Goal: Information Seeking & Learning: Understand process/instructions

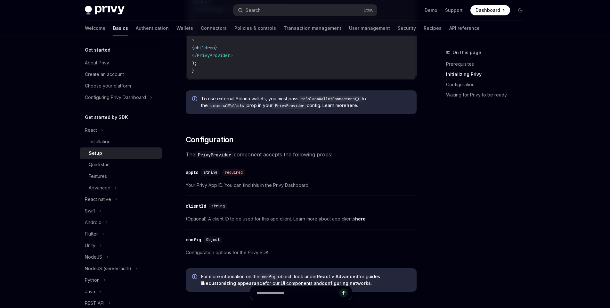
scroll to position [367, 0]
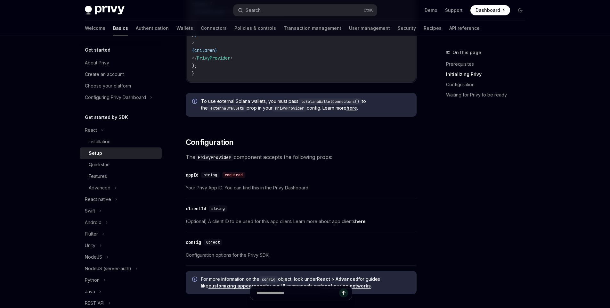
click at [246, 189] on span "Your Privy App ID. You can find this in the Privy Dashboard." at bounding box center [301, 188] width 231 height 8
click at [280, 189] on span "Your Privy App ID. You can find this in the Privy Dashboard." at bounding box center [301, 188] width 231 height 8
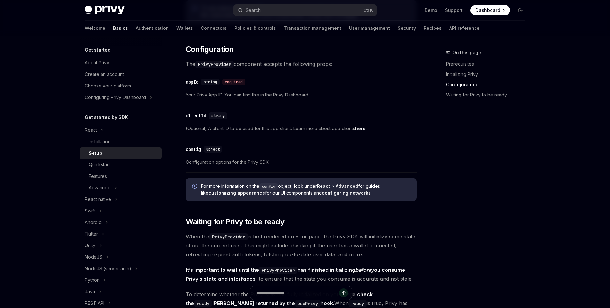
scroll to position [462, 0]
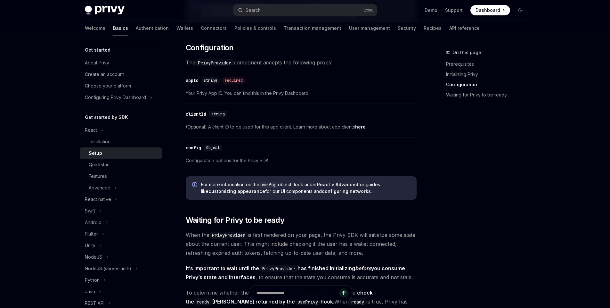
click at [286, 129] on span "(Optional) A client ID to be used for this app client. Learn more about app cli…" at bounding box center [301, 127] width 231 height 8
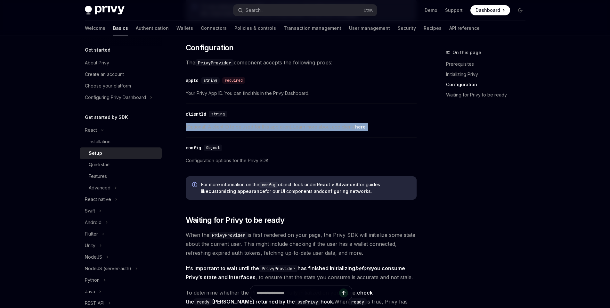
click at [286, 129] on span "(Optional) A client ID to be used for this app client. Learn more about app cli…" at bounding box center [301, 127] width 231 height 8
click at [303, 128] on span "(Optional) A client ID to be used for this app client. Learn more about app cli…" at bounding box center [301, 127] width 231 height 8
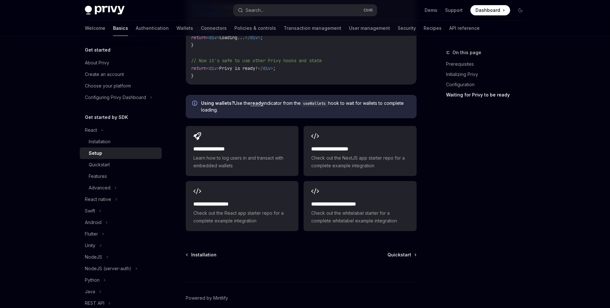
scroll to position [802, 0]
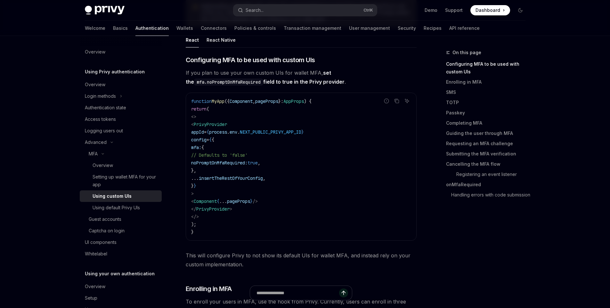
scroll to position [134, 0]
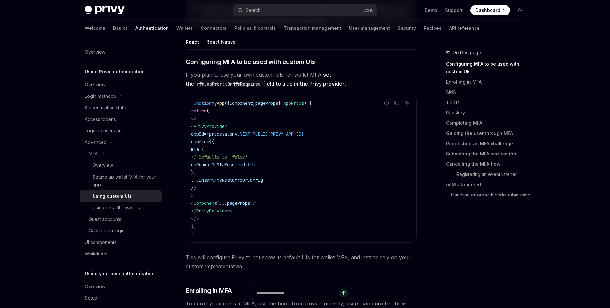
click at [269, 77] on span "If you plan to use your own custom UIs for wallet MFA, set the mfa.noPromptOnMf…" at bounding box center [301, 79] width 231 height 18
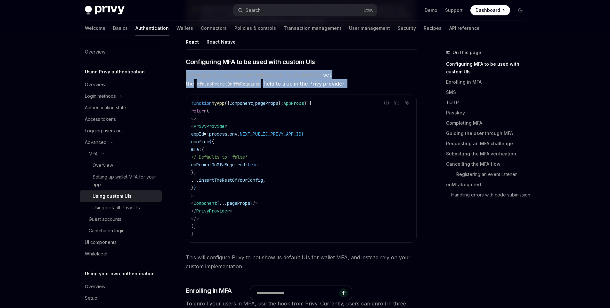
click at [269, 77] on span "If you plan to use your own custom UIs for wallet MFA, set the mfa.noPromptOnMf…" at bounding box center [301, 79] width 231 height 18
click at [248, 80] on span "If you plan to use your own custom UIs for wallet MFA, set the mfa.noPromptOnMf…" at bounding box center [301, 79] width 231 height 18
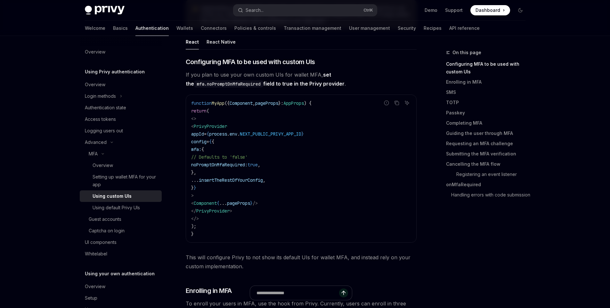
click at [202, 151] on span "mfa:" at bounding box center [196, 149] width 10 height 6
drag, startPoint x: 222, startPoint y: 151, endPoint x: 222, endPoint y: 175, distance: 24.0
click at [222, 175] on code "function MyApp ({ Component , pageProps } : AppProps ) { return ( <> < PrivyPro…" at bounding box center [301, 168] width 220 height 138
copy code "mfa: { // Defaults to 'false' noPromptOnMfaRequired: true , },"
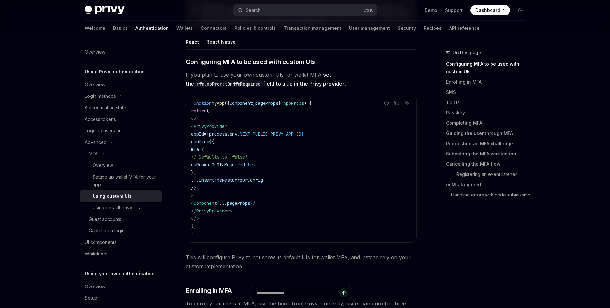
click at [263, 180] on span "insertTheRestOfYourConfig" at bounding box center [231, 180] width 64 height 6
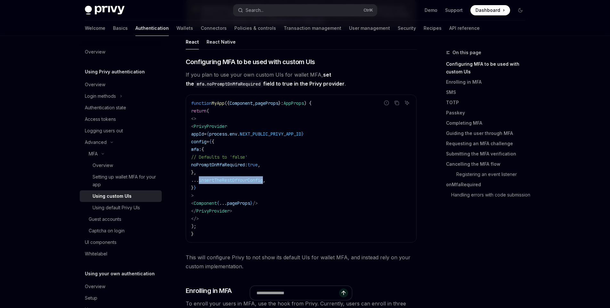
click at [263, 180] on span "insertTheRestOfYourConfig" at bounding box center [231, 180] width 64 height 6
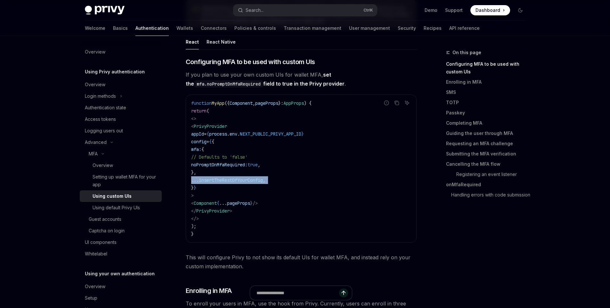
click at [263, 180] on span "insertTheRestOfYourConfig" at bounding box center [231, 180] width 64 height 6
click at [263, 182] on span "insertTheRestOfYourConfig" at bounding box center [231, 180] width 64 height 6
click at [232, 79] on span "If you plan to use your own custom UIs for wallet MFA, set the mfa.noPromptOnMf…" at bounding box center [301, 79] width 231 height 18
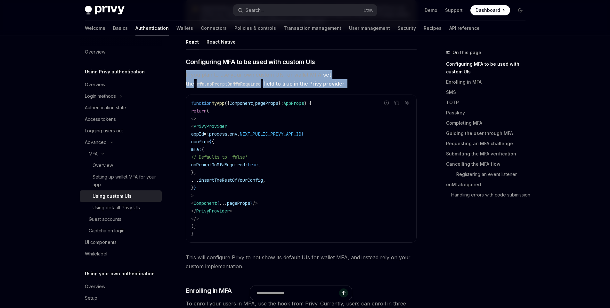
click at [232, 79] on span "If you plan to use your own custom UIs for wallet MFA, set the mfa.noPromptOnMf…" at bounding box center [301, 79] width 231 height 18
click at [265, 77] on span "If you plan to use your own custom UIs for wallet MFA, set the mfa.noPromptOnMf…" at bounding box center [301, 79] width 231 height 18
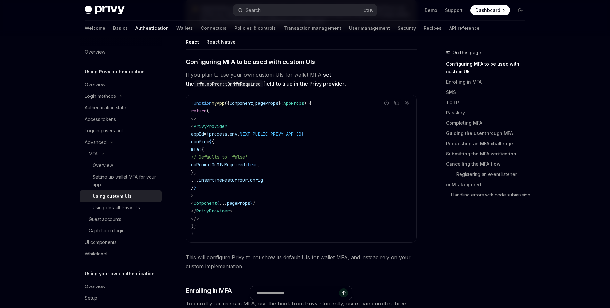
click at [312, 74] on span "If you plan to use your own custom UIs for wallet MFA, set the mfa.noPromptOnMf…" at bounding box center [301, 79] width 231 height 18
drag, startPoint x: 312, startPoint y: 74, endPoint x: 225, endPoint y: 72, distance: 87.2
click at [225, 72] on span "If you plan to use your own custom UIs for wallet MFA, set the mfa.noPromptOnMf…" at bounding box center [301, 79] width 231 height 18
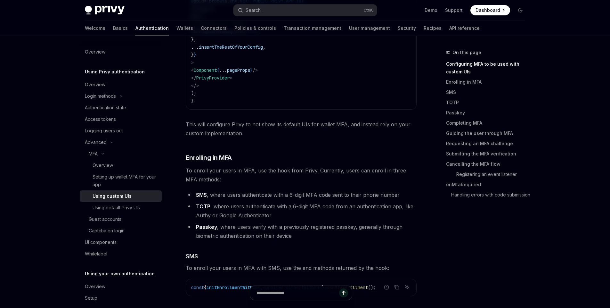
scroll to position [272, 0]
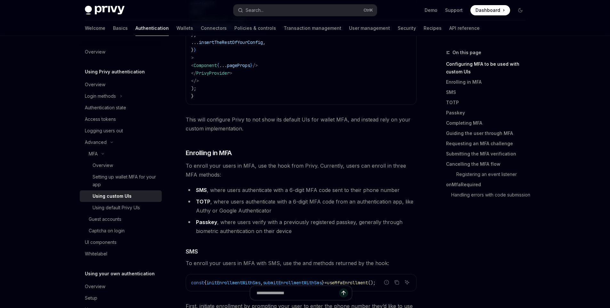
click at [216, 123] on span "This will configure Privy to not show its default UIs for wallet MFA, and inste…" at bounding box center [301, 124] width 231 height 18
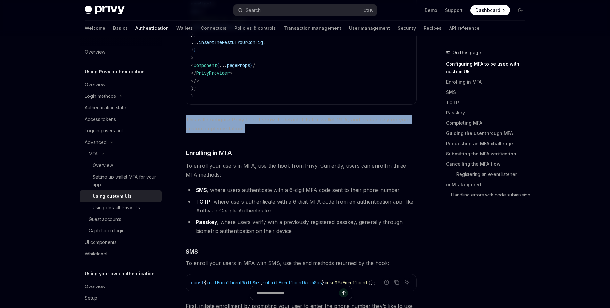
click at [216, 123] on span "This will configure Privy to not show its default UIs for wallet MFA, and inste…" at bounding box center [301, 124] width 231 height 18
click at [285, 118] on span "This will configure Privy to not show its default UIs for wallet MFA, and inste…" at bounding box center [301, 124] width 231 height 18
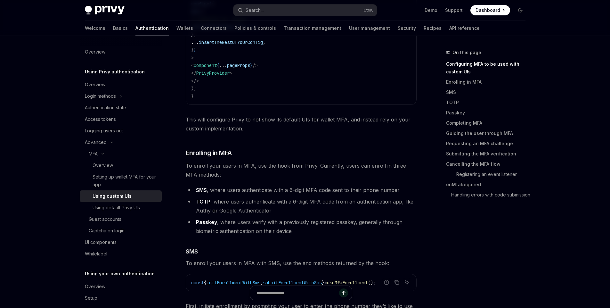
click at [216, 167] on span "To enroll your users in MFA, use the hook from Privy. Currently, users can enro…" at bounding box center [301, 170] width 231 height 18
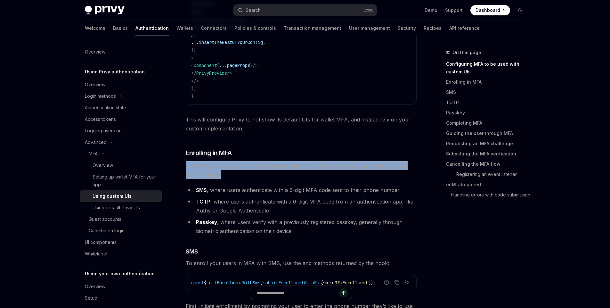
click at [216, 167] on span "To enroll your users in MFA, use the hook from Privy. Currently, users can enro…" at bounding box center [301, 170] width 231 height 18
click at [239, 165] on span "To enroll your users in MFA, use the hook from Privy. Currently, users can enro…" at bounding box center [301, 170] width 231 height 18
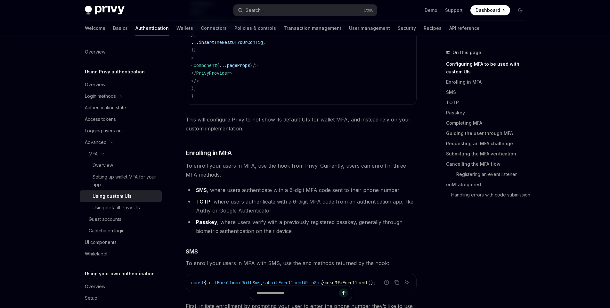
click at [214, 192] on li "SMS , where users authenticate with a 6-digit MFA code sent to their phone numb…" at bounding box center [301, 190] width 231 height 9
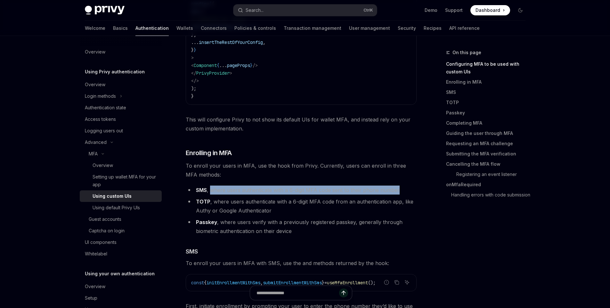
drag, startPoint x: 214, startPoint y: 192, endPoint x: 384, endPoint y: 186, distance: 169.6
click at [384, 186] on li "SMS , where users authenticate with a 6-digit MFA code sent to their phone numb…" at bounding box center [301, 190] width 231 height 9
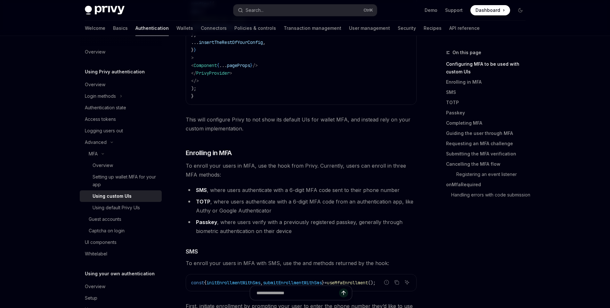
click at [232, 205] on li "TOTP , where users authenticate with a 6-digit MFA code from an authentication …" at bounding box center [301, 206] width 231 height 18
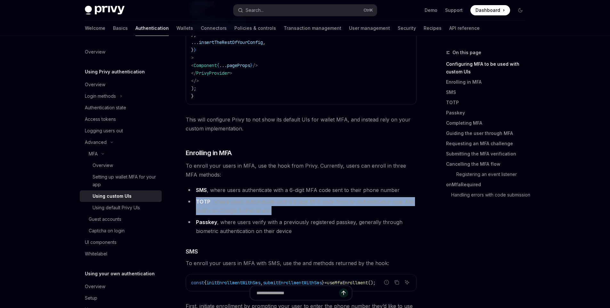
click at [232, 205] on li "TOTP , where users authenticate with a 6-digit MFA code from an authentication …" at bounding box center [301, 206] width 231 height 18
click at [240, 211] on li "TOTP , where users authenticate with a 6-digit MFA code from an authentication …" at bounding box center [301, 206] width 231 height 18
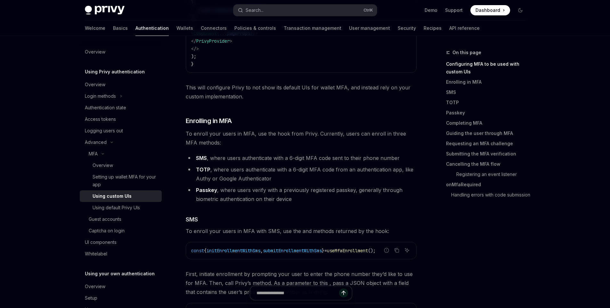
scroll to position [306, 0]
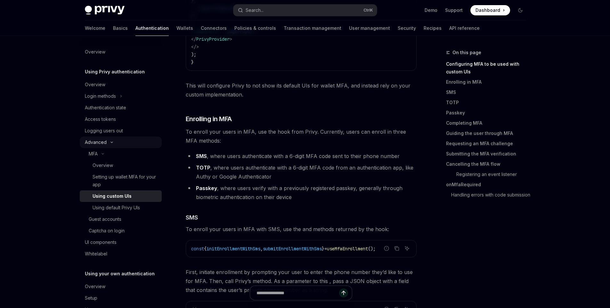
click at [108, 142] on icon at bounding box center [112, 142] width 8 height 3
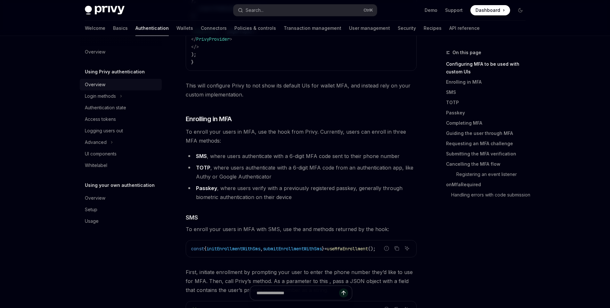
click at [92, 85] on div "Overview" at bounding box center [95, 85] width 21 height 8
type textarea "*"
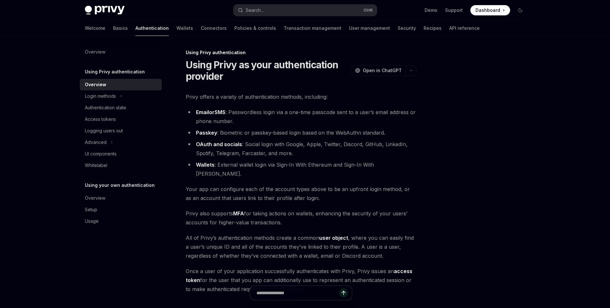
click at [110, 70] on h5 "Using Privy authentication" at bounding box center [115, 72] width 60 height 8
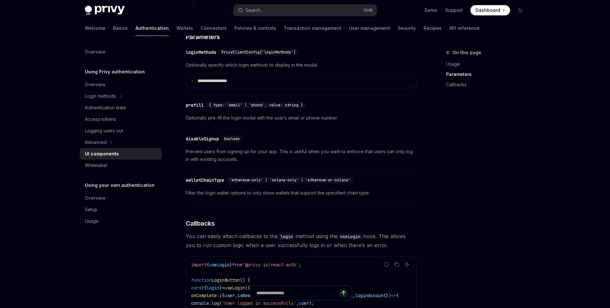
scroll to position [589, 0]
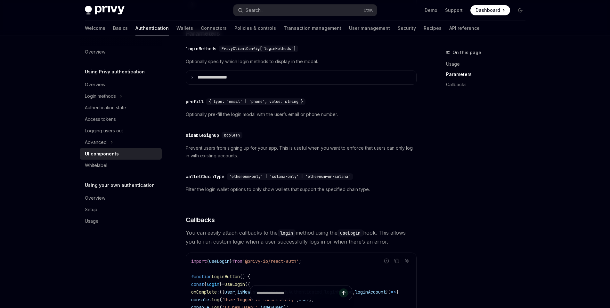
click at [286, 104] on span "{ type: 'email' | 'phone', value: string }" at bounding box center [256, 101] width 94 height 5
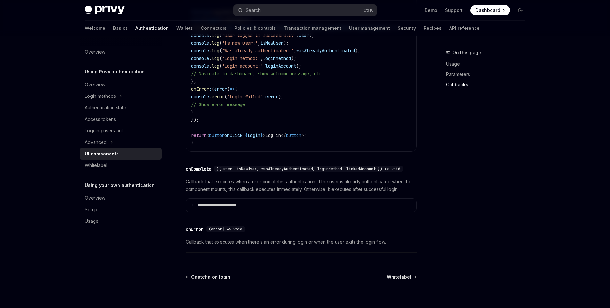
scroll to position [922, 0]
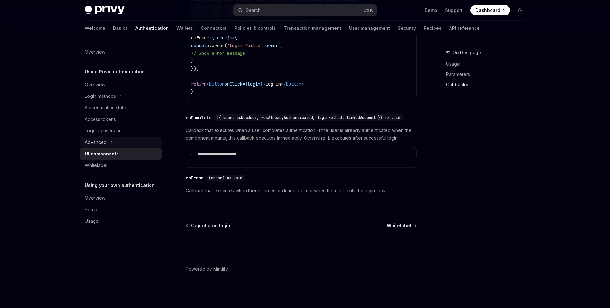
click at [107, 142] on button "Advanced" at bounding box center [121, 142] width 82 height 12
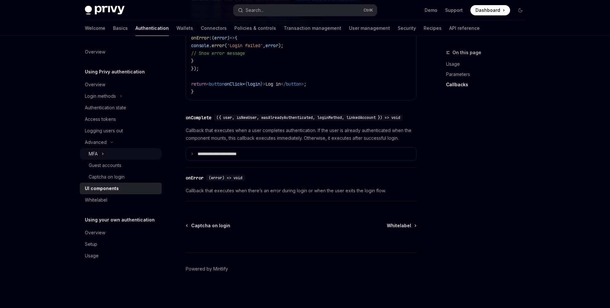
click at [101, 155] on button "MFA" at bounding box center [121, 154] width 82 height 12
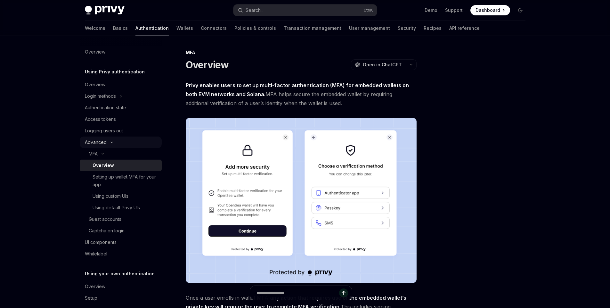
click at [106, 144] on button "Advanced" at bounding box center [121, 142] width 82 height 12
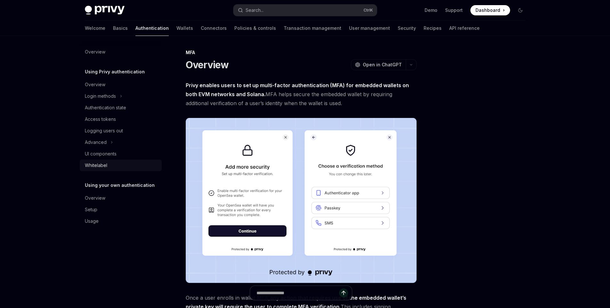
click at [103, 168] on div "Whitelabel" at bounding box center [96, 165] width 22 height 8
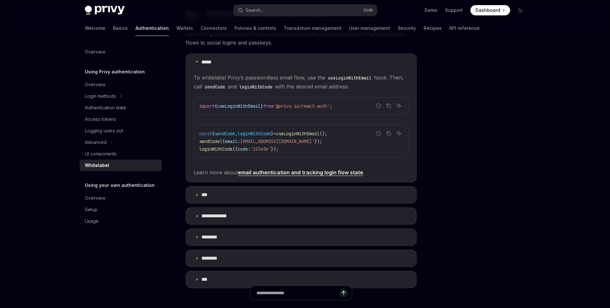
scroll to position [113, 0]
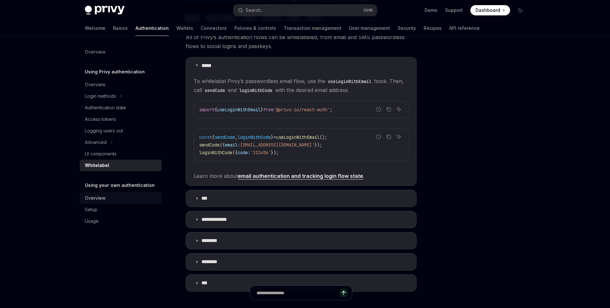
click at [103, 199] on div "Overview" at bounding box center [95, 198] width 21 height 8
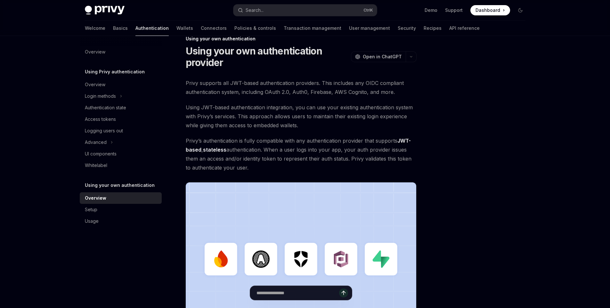
scroll to position [10, 0]
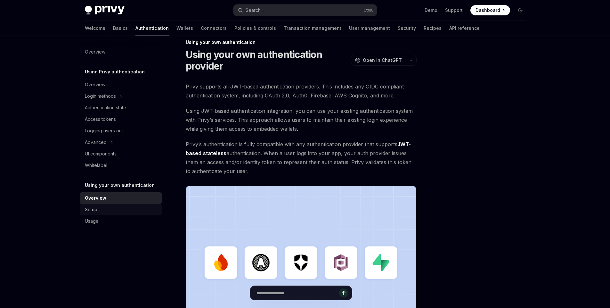
click at [114, 212] on div "Setup" at bounding box center [121, 210] width 73 height 8
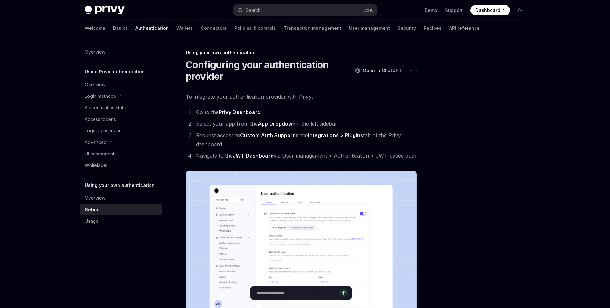
click at [101, 227] on div "Overview Using Privy authentication Overview Login methods Authentication state…" at bounding box center [126, 172] width 92 height 272
click at [102, 225] on link "Usage" at bounding box center [121, 221] width 82 height 12
type textarea "*"
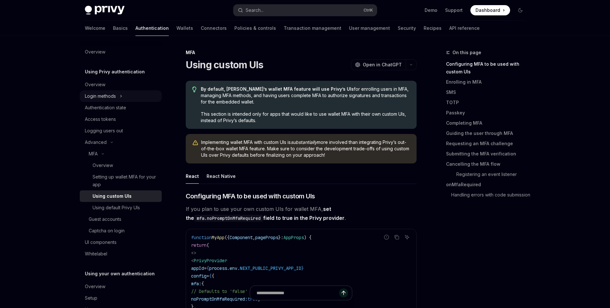
click at [119, 97] on button "Login methods" at bounding box center [121, 96] width 82 height 12
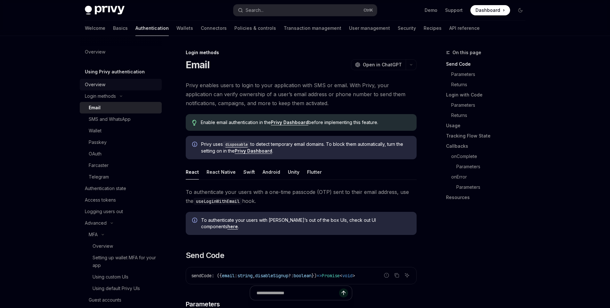
click at [99, 81] on div "Overview" at bounding box center [95, 85] width 21 height 8
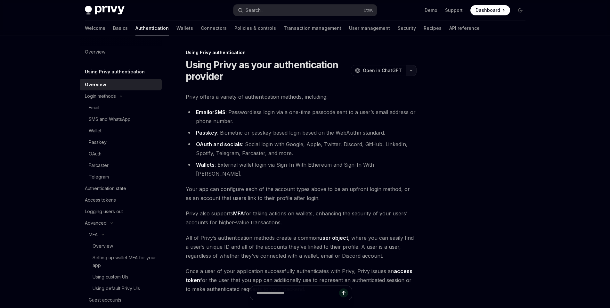
click at [414, 74] on button "button" at bounding box center [411, 70] width 11 height 11
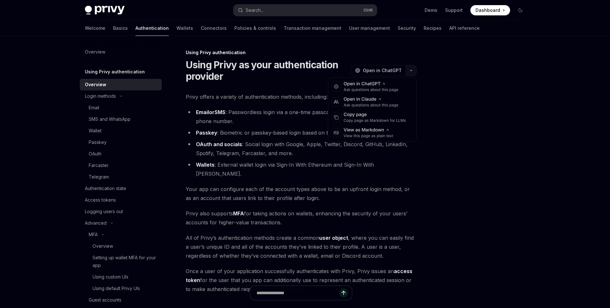
click at [414, 74] on button "button" at bounding box center [411, 70] width 11 height 11
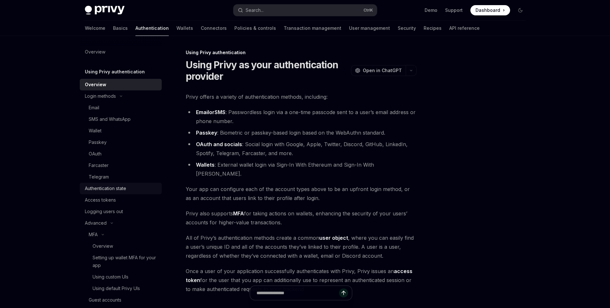
click at [128, 186] on div "Authentication state" at bounding box center [121, 189] width 73 height 8
type textarea "*"
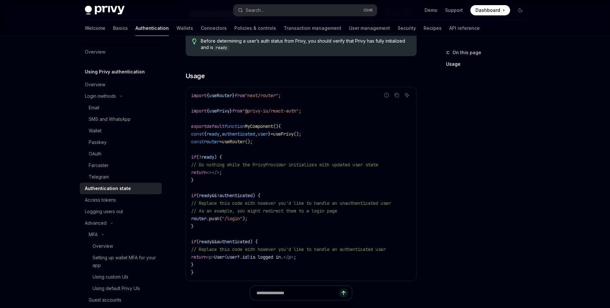
scroll to position [175, 0]
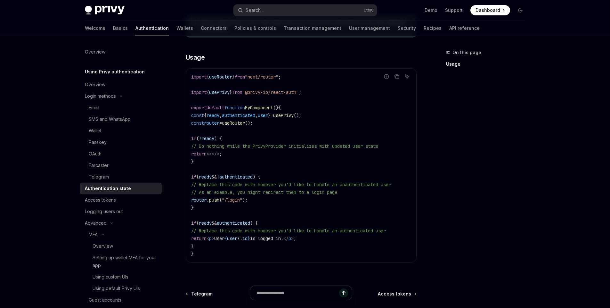
click at [256, 143] on span "// Do nothing while the PrivyProvider initializes with updated user state" at bounding box center [284, 146] width 187 height 6
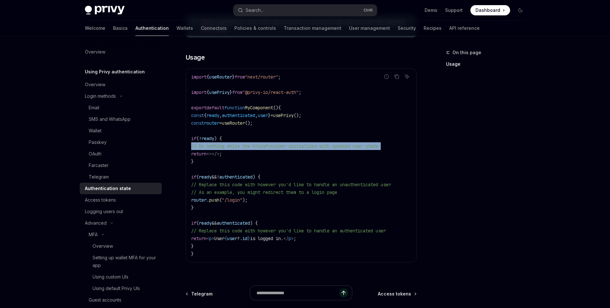
click at [256, 143] on span "// Do nothing while the PrivyProvider initializes with updated user state" at bounding box center [284, 146] width 187 height 6
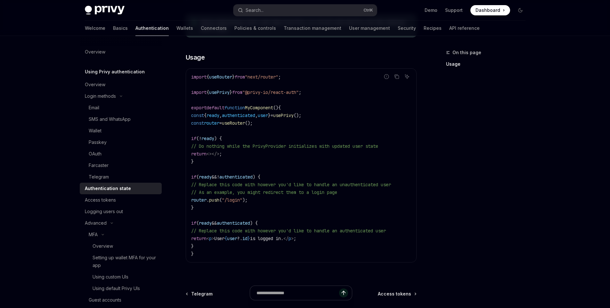
click at [248, 160] on code "import { useRouter } from "next/router" ; import { usePrivy } from "@privy-io/r…" at bounding box center [301, 165] width 220 height 185
click at [249, 187] on code "import { useRouter } from "next/router" ; import { usePrivy } from "@privy-io/r…" at bounding box center [301, 165] width 220 height 185
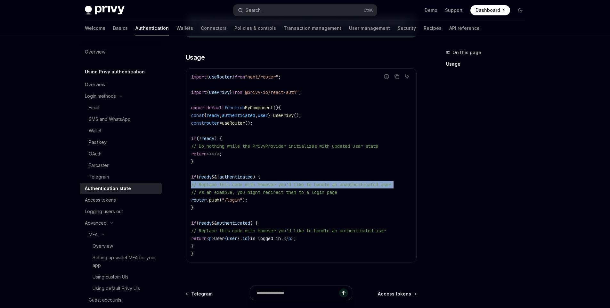
click at [249, 187] on code "import { useRouter } from "next/router" ; import { usePrivy } from "@privy-io/r…" at bounding box center [301, 165] width 220 height 185
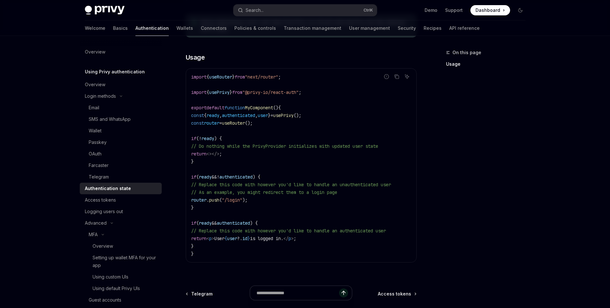
click at [260, 191] on span "// As an example, you might redirect them to a login page" at bounding box center [264, 192] width 146 height 6
click at [302, 202] on code "import { useRouter } from "next/router" ; import { usePrivy } from "@privy-io/r…" at bounding box center [301, 165] width 220 height 185
click at [248, 197] on span ");" at bounding box center [245, 200] width 5 height 6
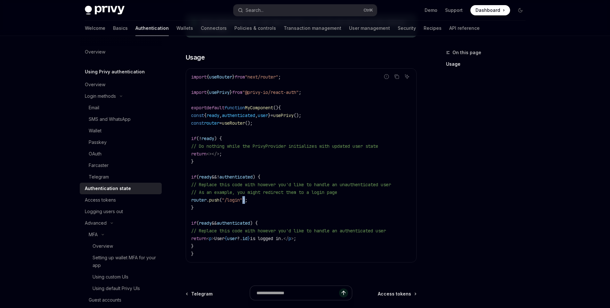
click at [248, 197] on span ");" at bounding box center [245, 200] width 5 height 6
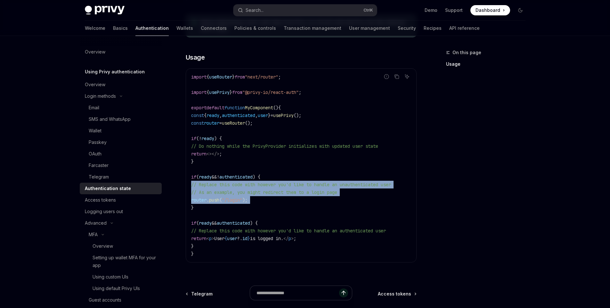
drag, startPoint x: 256, startPoint y: 197, endPoint x: 264, endPoint y: 188, distance: 12.1
click at [264, 188] on code "import { useRouter } from "next/router" ; import { usePrivy } from "@privy-io/r…" at bounding box center [301, 165] width 220 height 185
